Goal: Task Accomplishment & Management: Complete application form

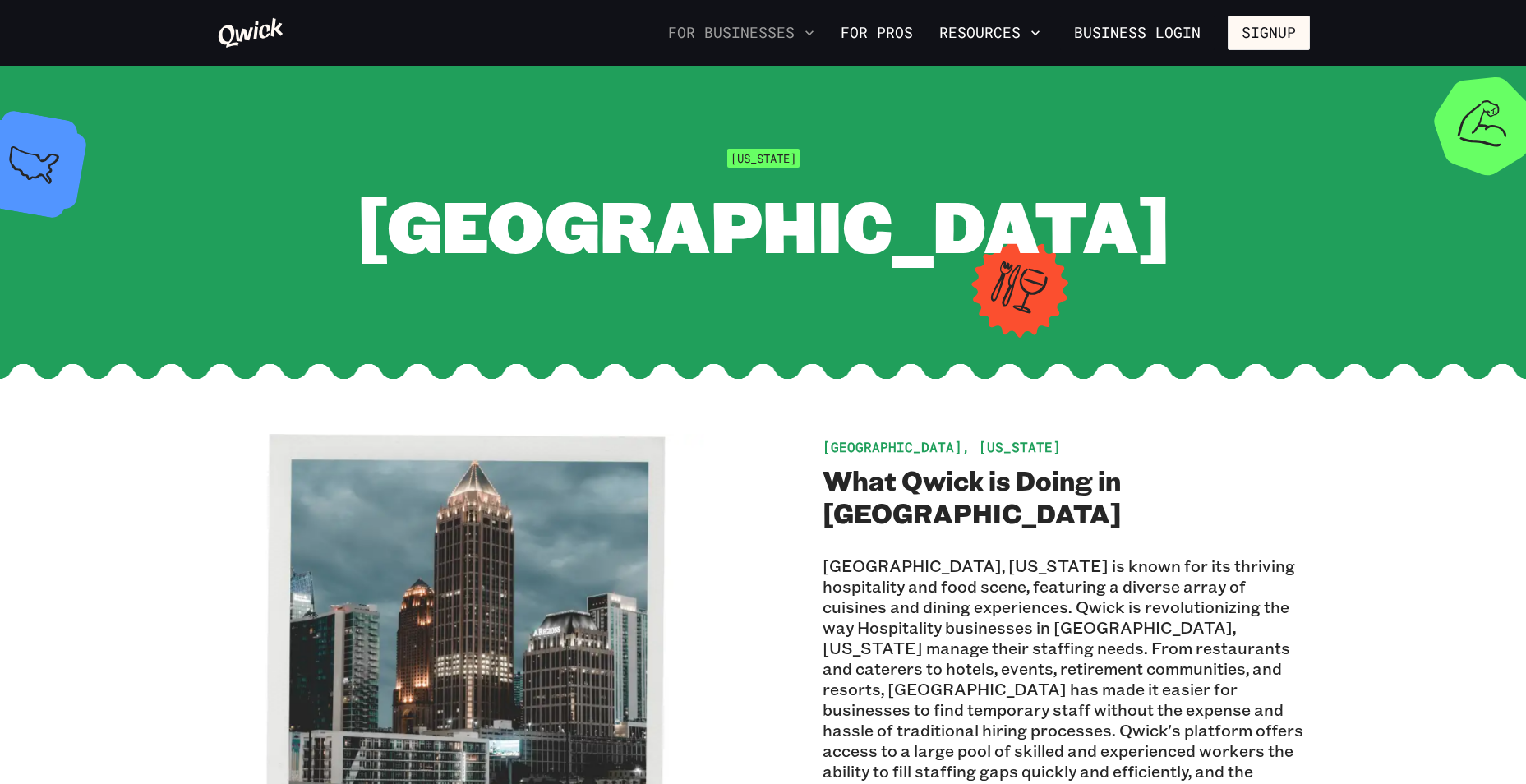
click at [810, 28] on icon "button" at bounding box center [809, 32] width 17 height 17
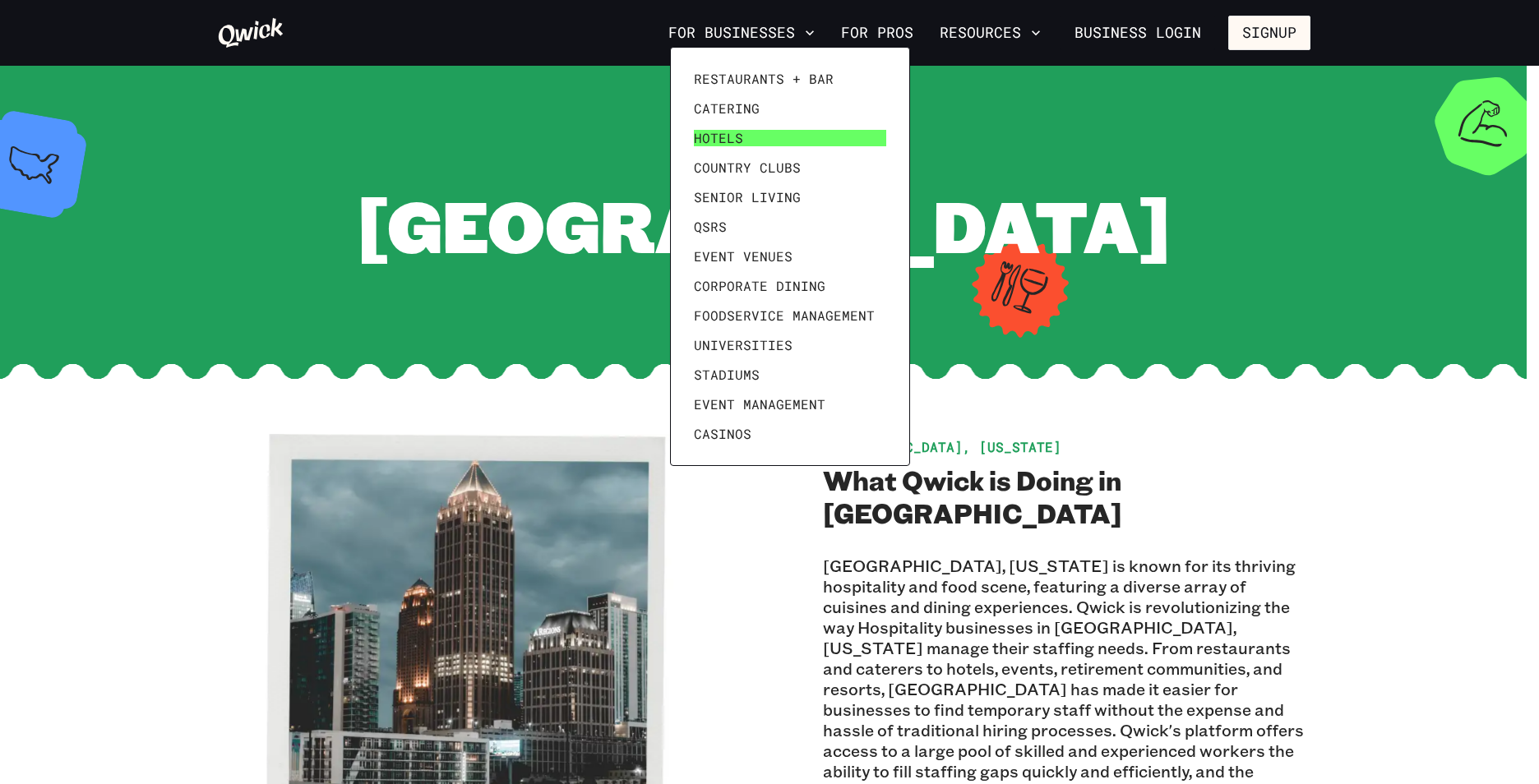
click at [709, 137] on span "Hotels" at bounding box center [719, 138] width 49 height 17
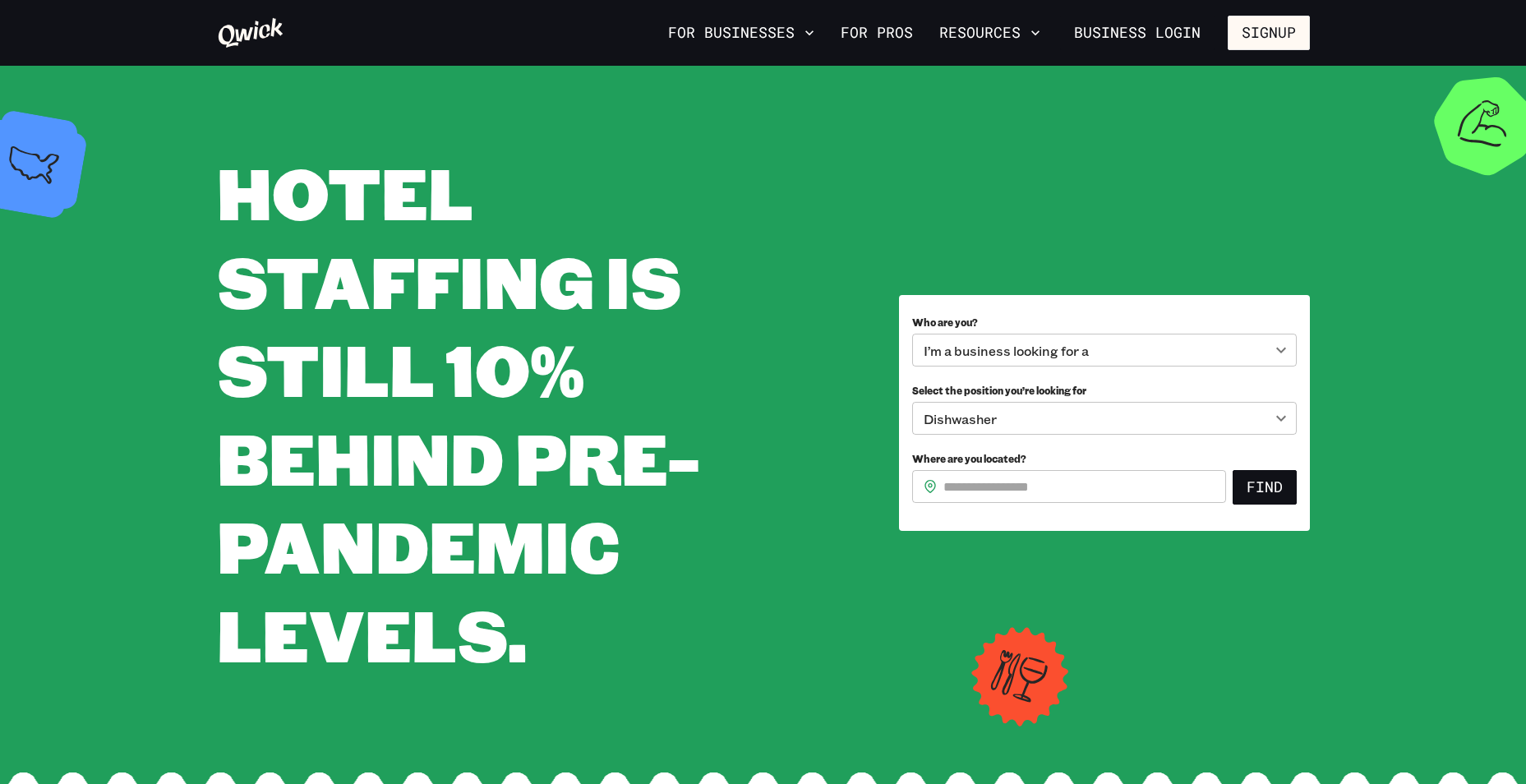
click at [1036, 414] on body "**********" at bounding box center [763, 392] width 1526 height 784
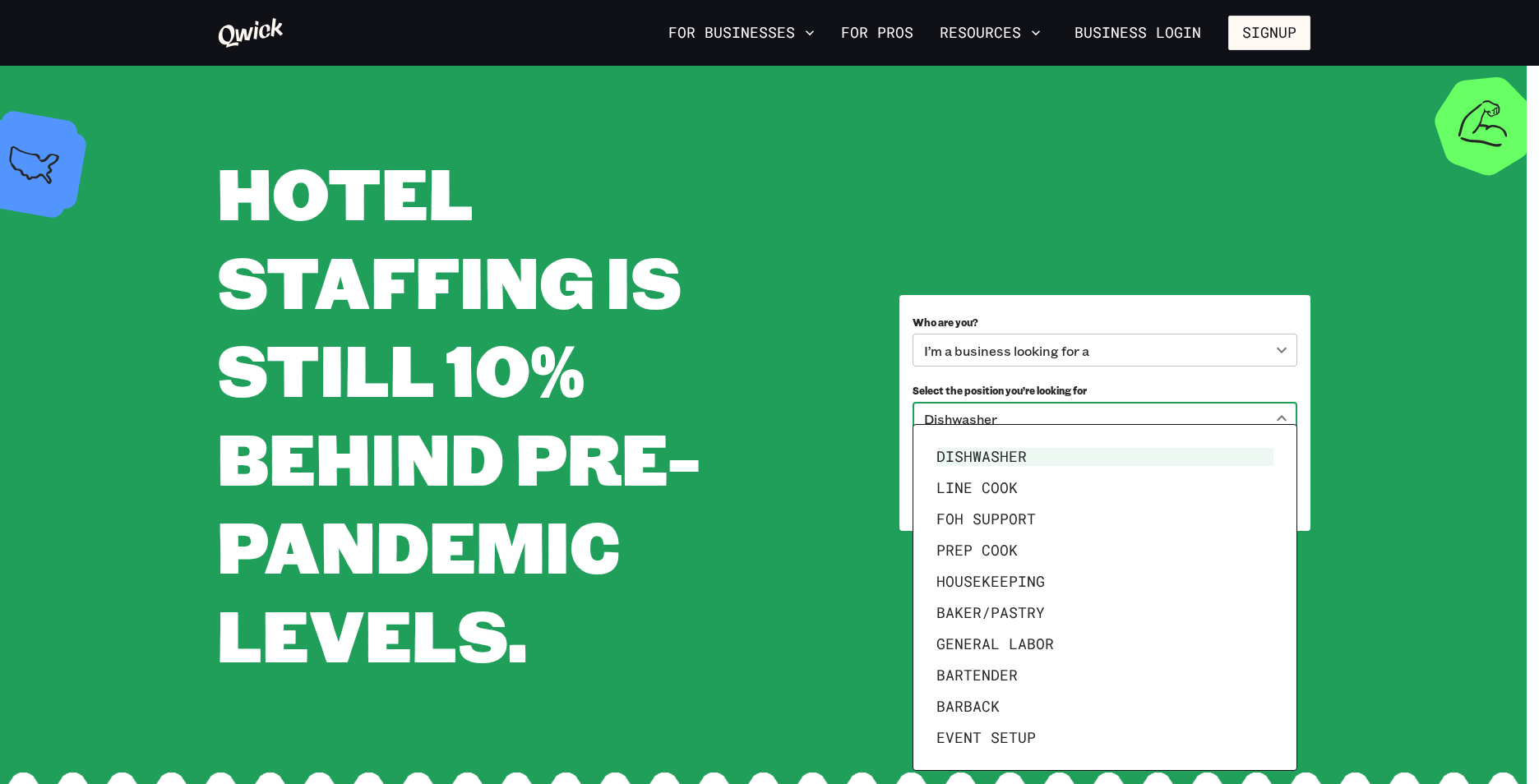
click at [793, 300] on div at bounding box center [770, 392] width 1539 height 784
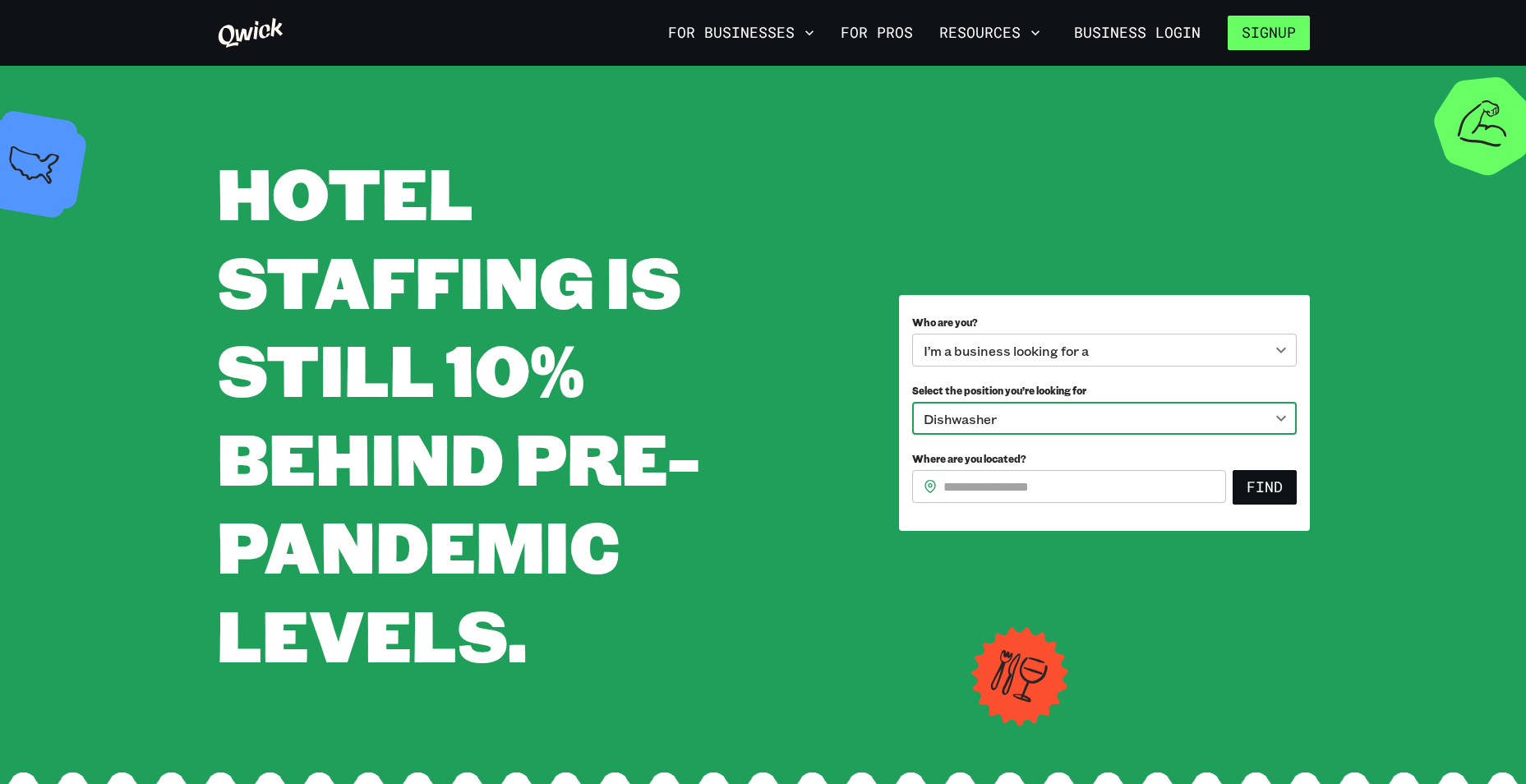
click at [1272, 32] on button "Signup" at bounding box center [1269, 32] width 82 height 34
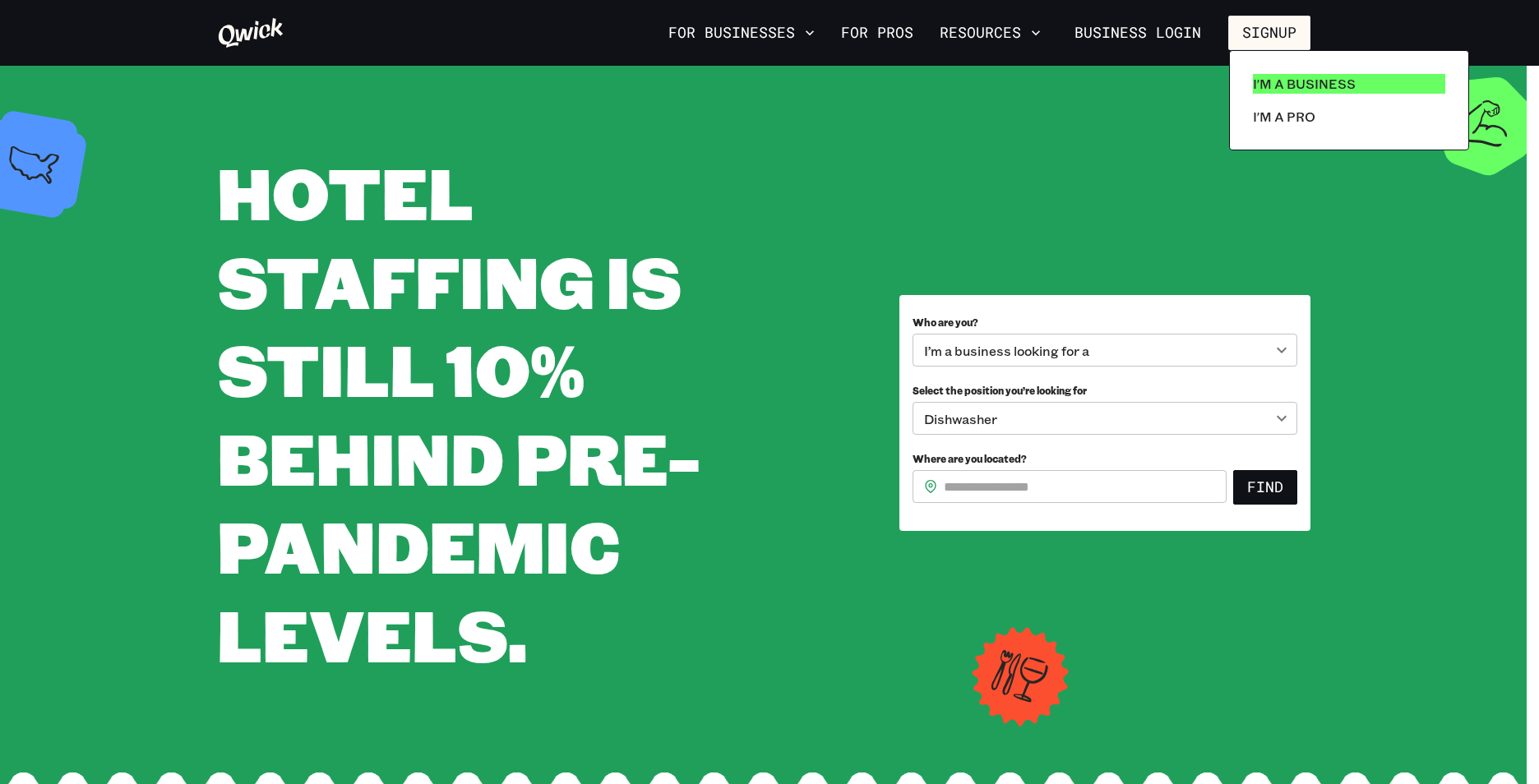
click at [1311, 77] on p "I'm a Business" at bounding box center [1303, 84] width 103 height 20
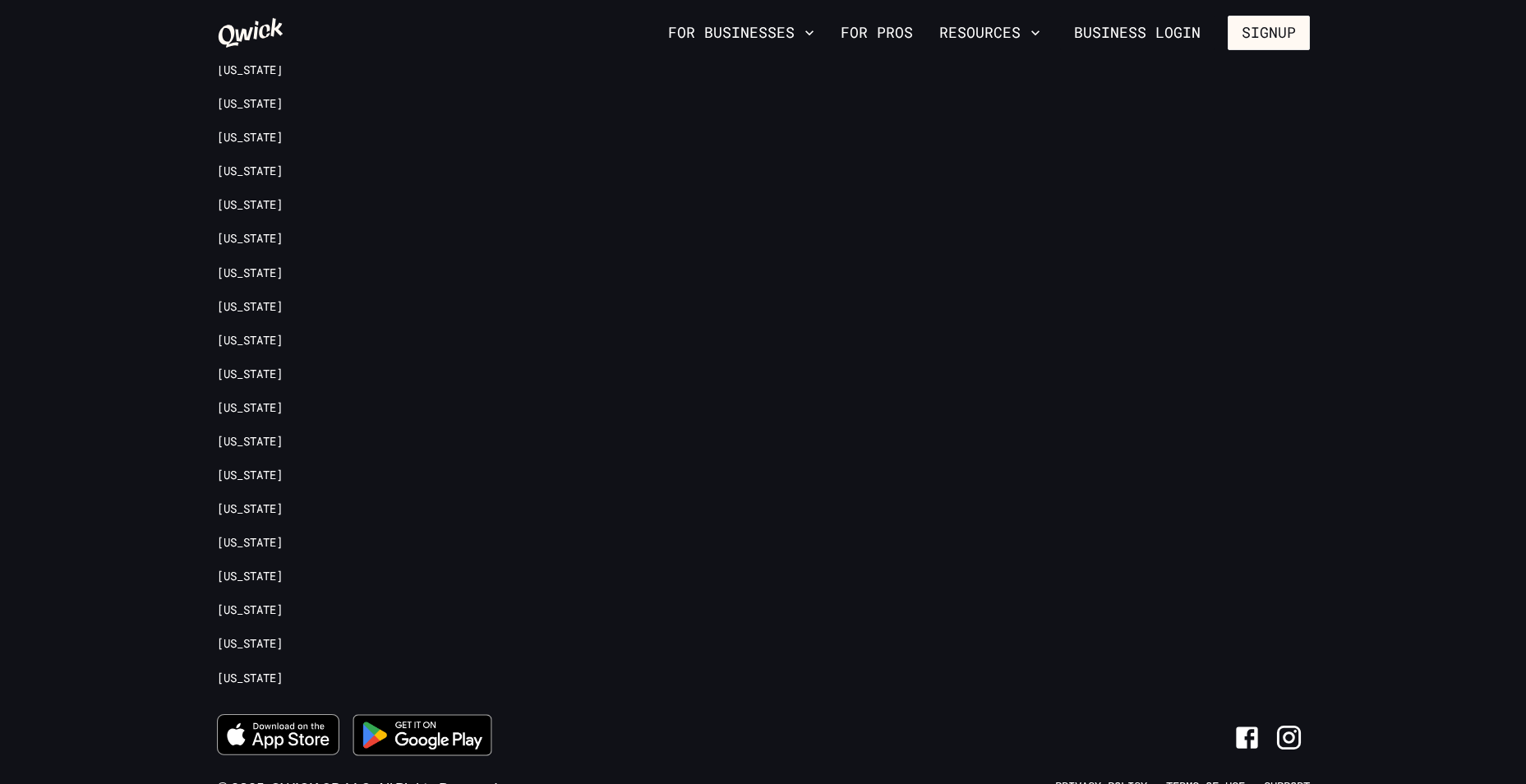
scroll to position [4415, 0]
